Goal: Information Seeking & Learning: Find specific fact

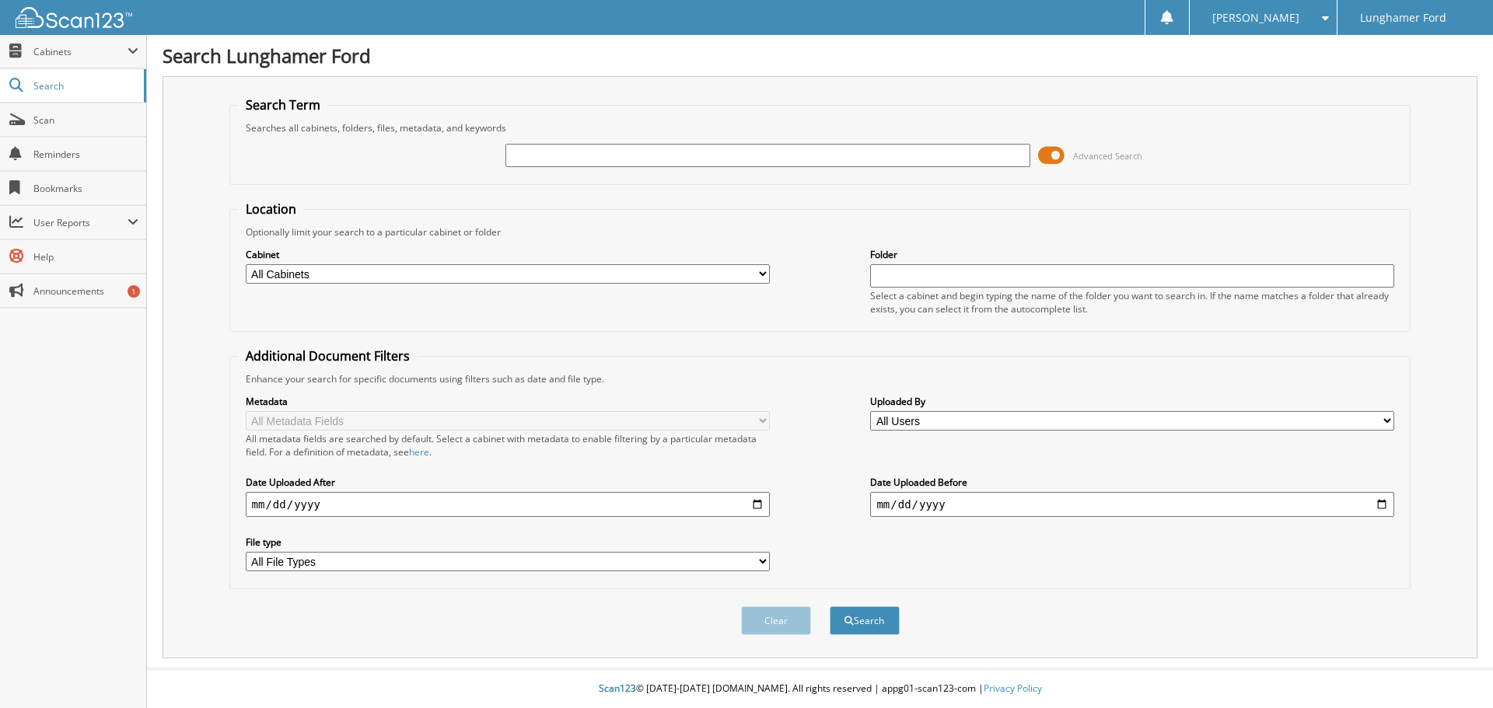
click at [516, 158] on input "text" at bounding box center [767, 155] width 524 height 23
type input "252273"
click at [829, 606] on button "Search" at bounding box center [864, 620] width 70 height 29
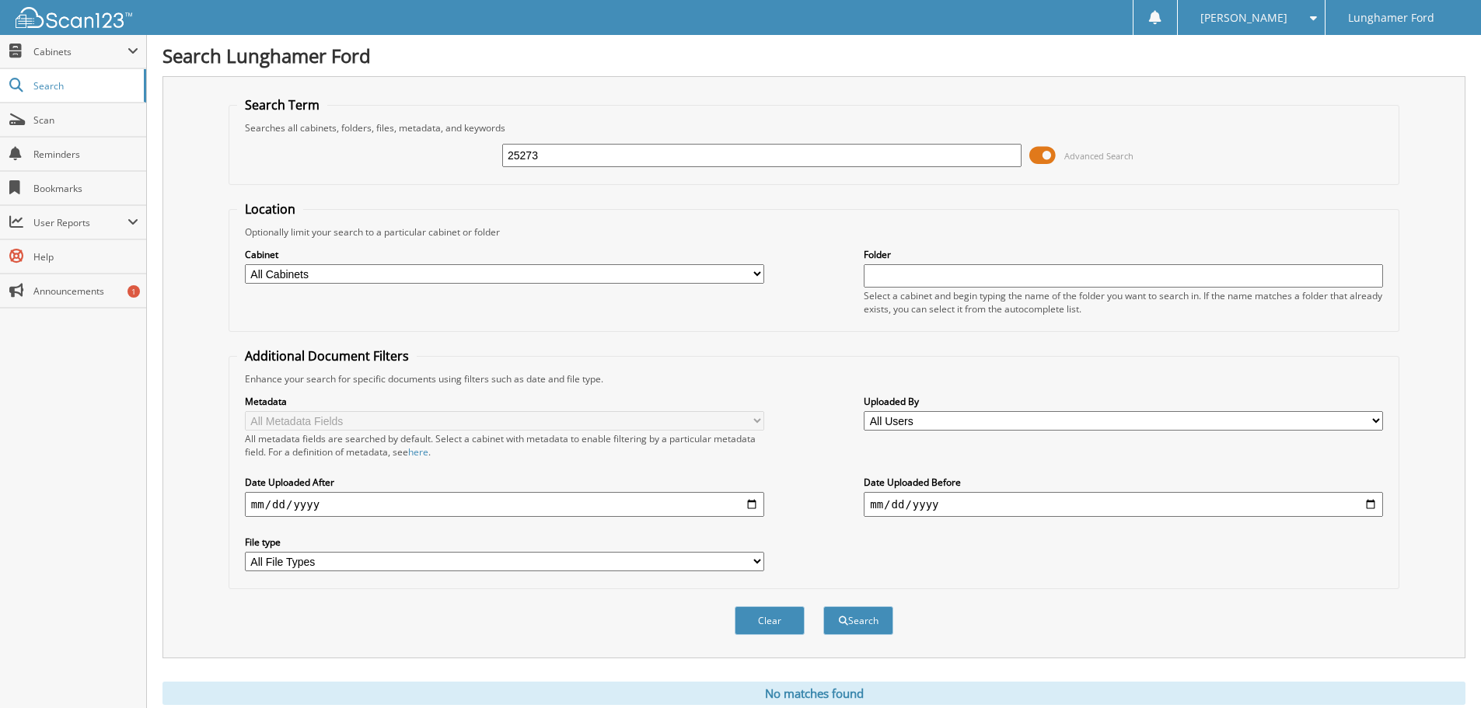
type input "25273"
click at [823, 606] on button "Search" at bounding box center [858, 620] width 70 height 29
click at [858, 627] on button "Search" at bounding box center [858, 620] width 70 height 29
click at [525, 159] on input "25273" at bounding box center [761, 155] width 519 height 23
type input "252273"
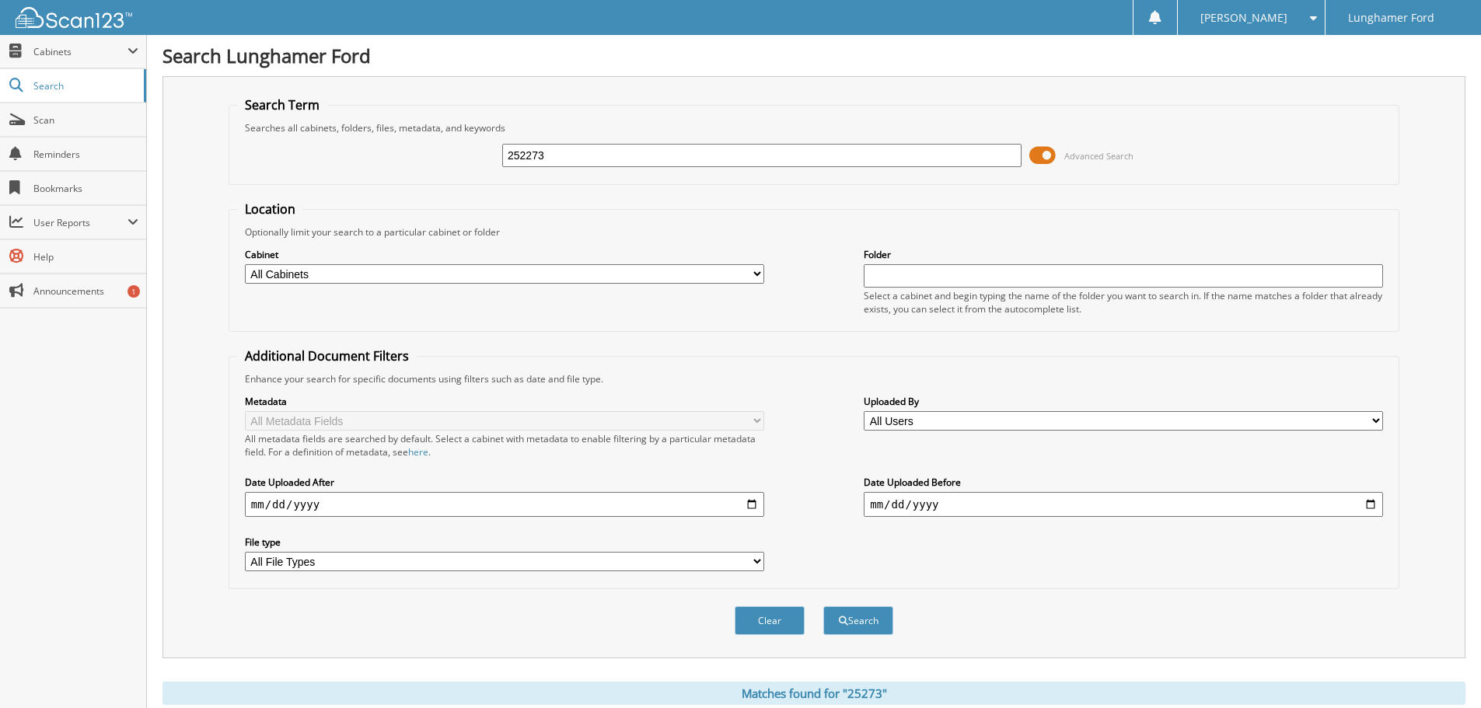
click at [823, 606] on button "Search" at bounding box center [858, 620] width 70 height 29
